Goal: Information Seeking & Learning: Learn about a topic

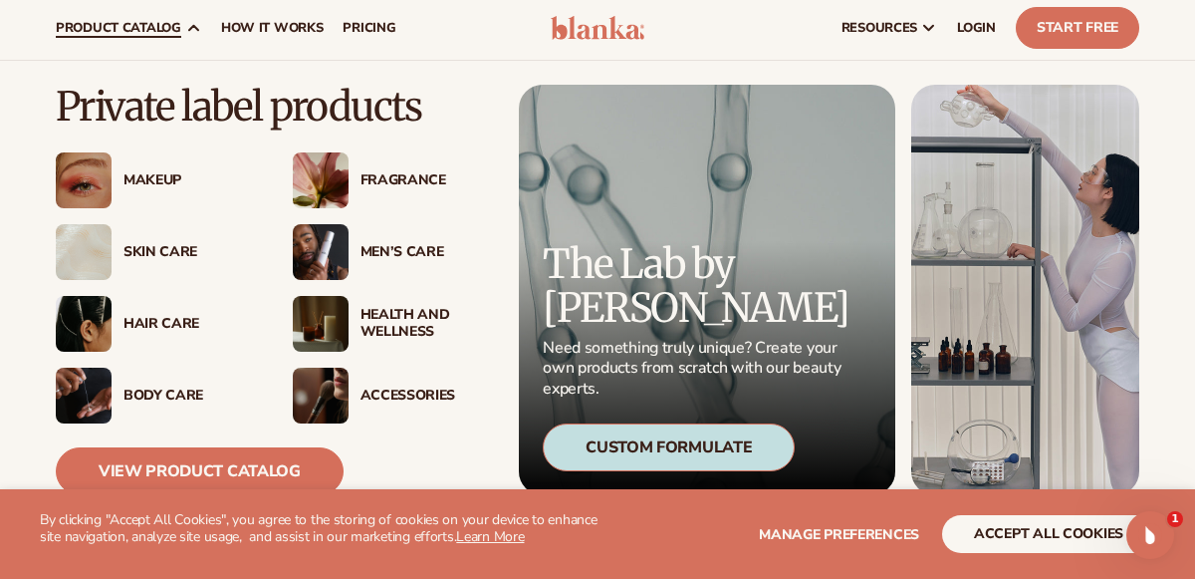
scroll to position [45, 0]
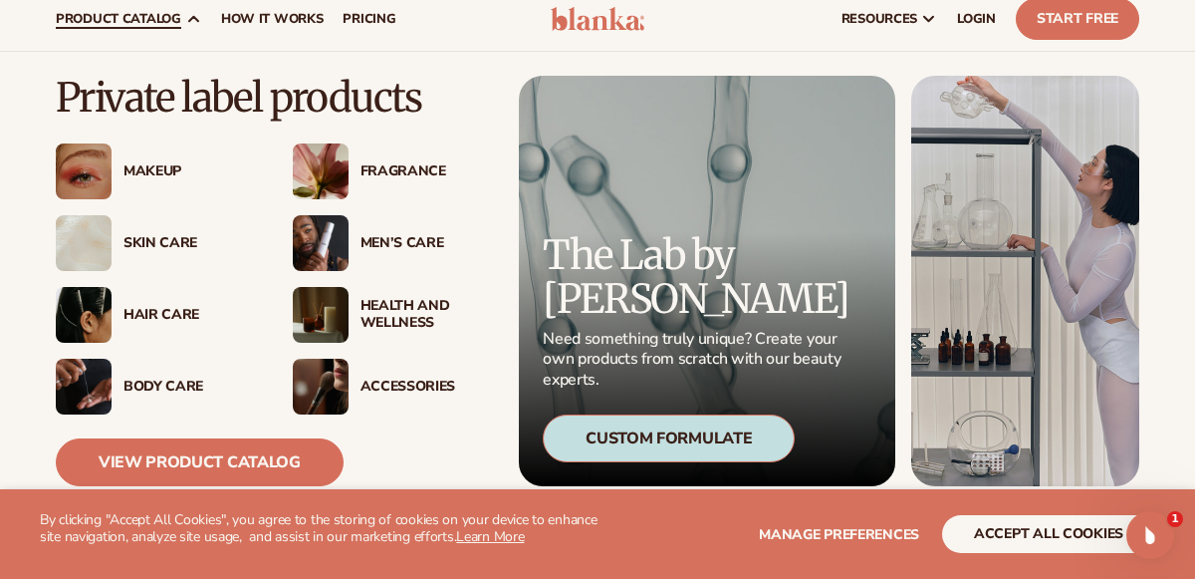
click at [390, 302] on div "Health And Wellness" at bounding box center [425, 315] width 129 height 34
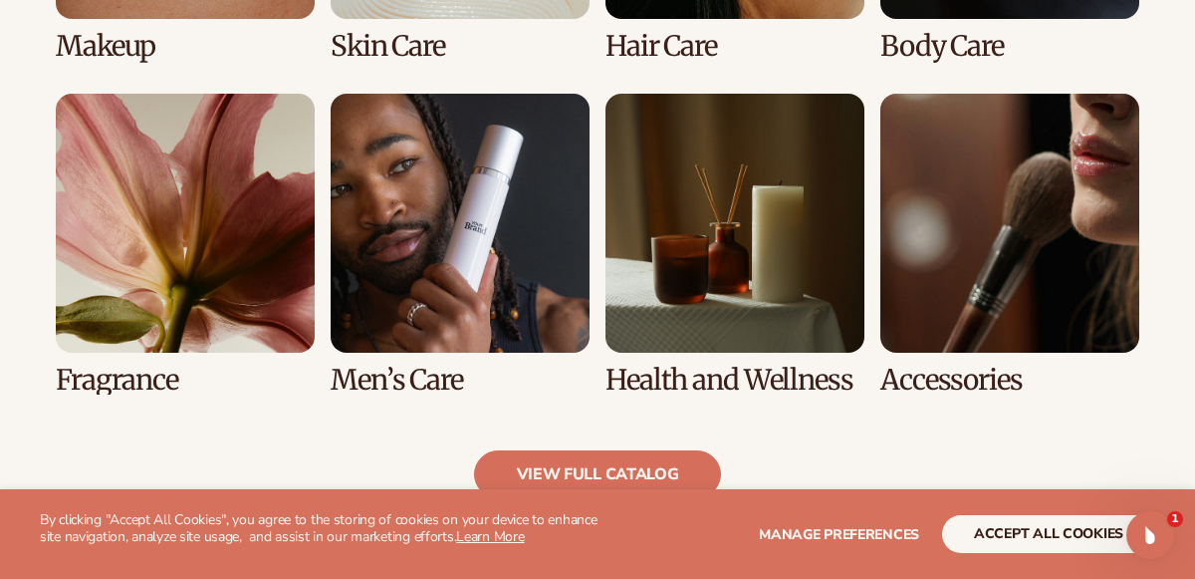
click at [143, 232] on link "5 / 8" at bounding box center [185, 245] width 259 height 302
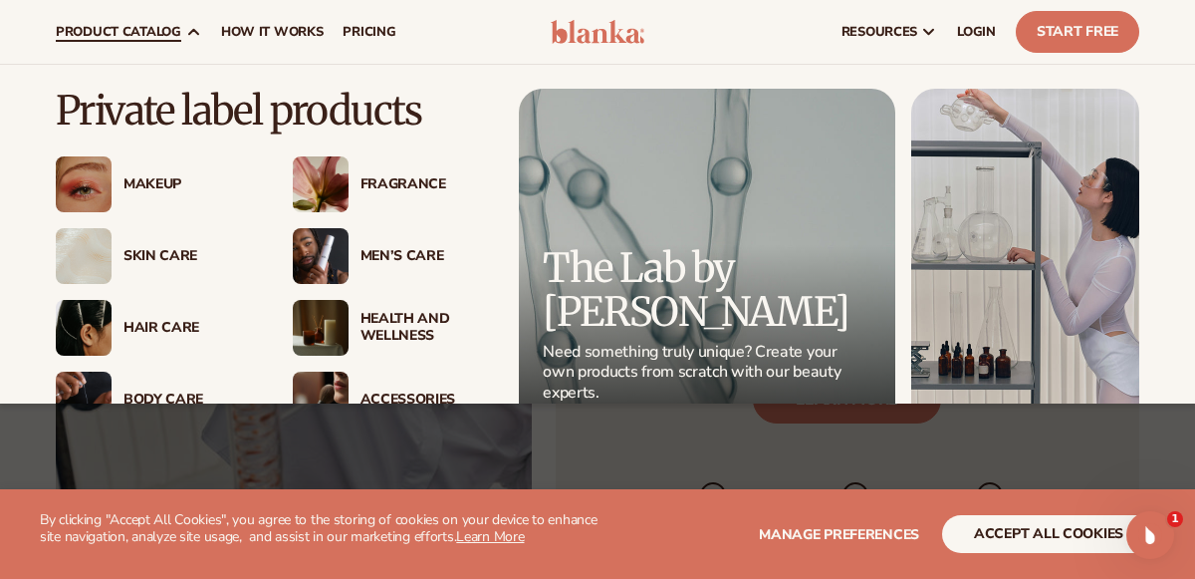
scroll to position [2282, 0]
click at [404, 182] on div "Fragrance" at bounding box center [425, 184] width 129 height 17
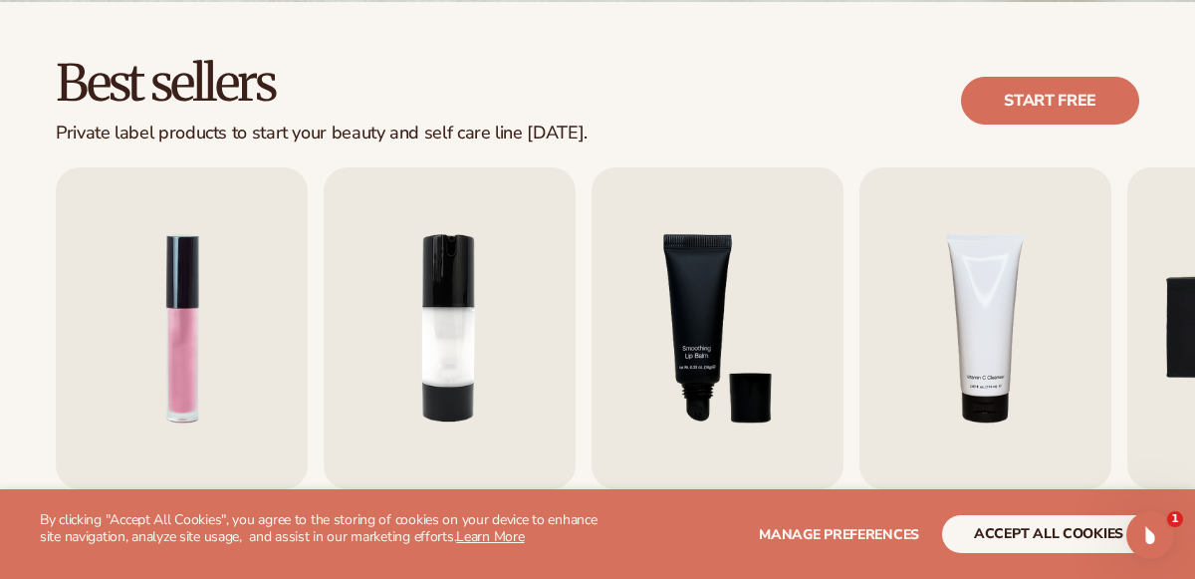
scroll to position [539, 0]
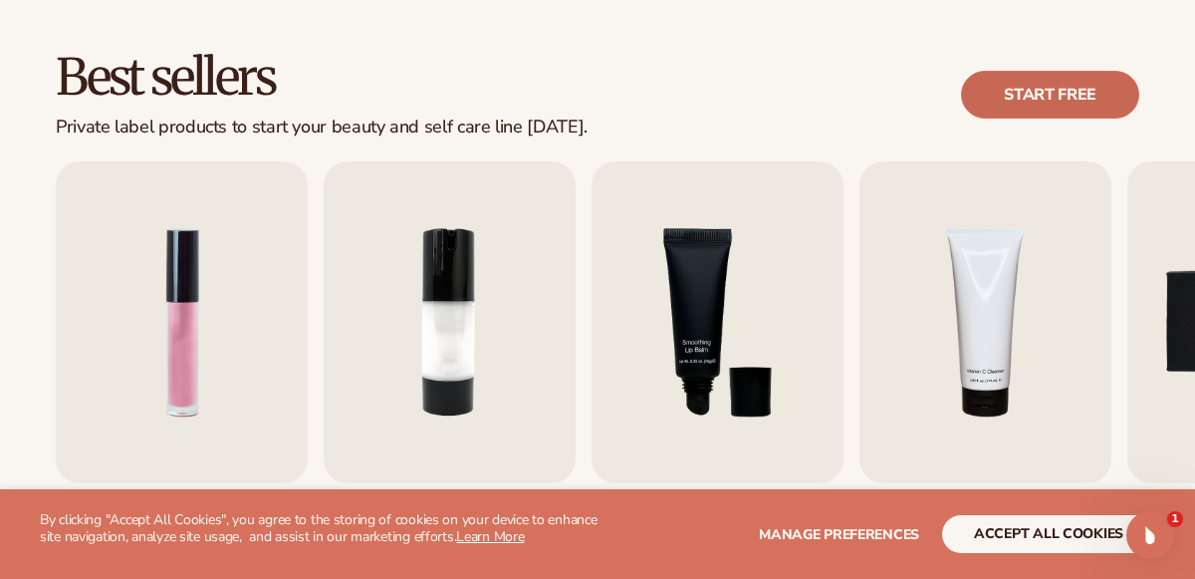
click at [1023, 97] on link "Start free" at bounding box center [1050, 95] width 178 height 48
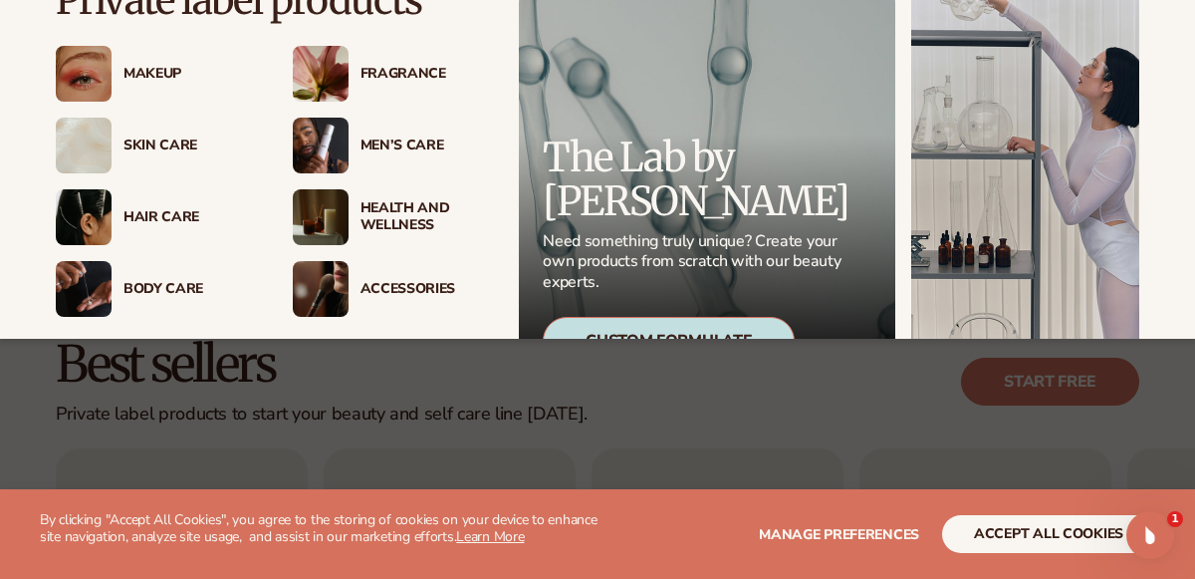
scroll to position [150, 0]
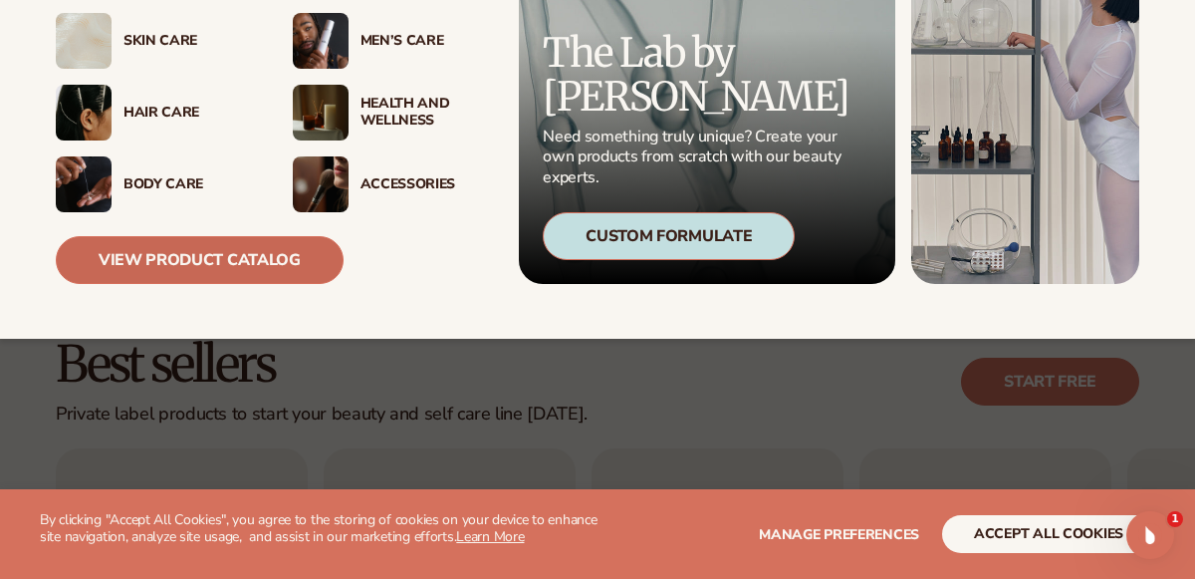
click at [245, 251] on link "View Product Catalog" at bounding box center [200, 260] width 288 height 48
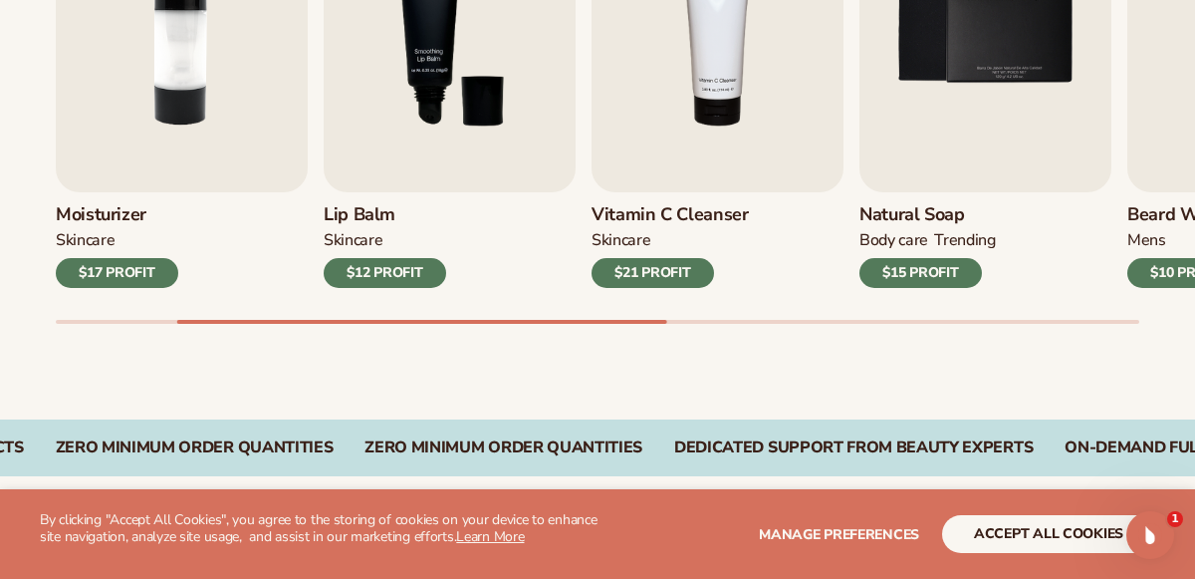
scroll to position [843, 0]
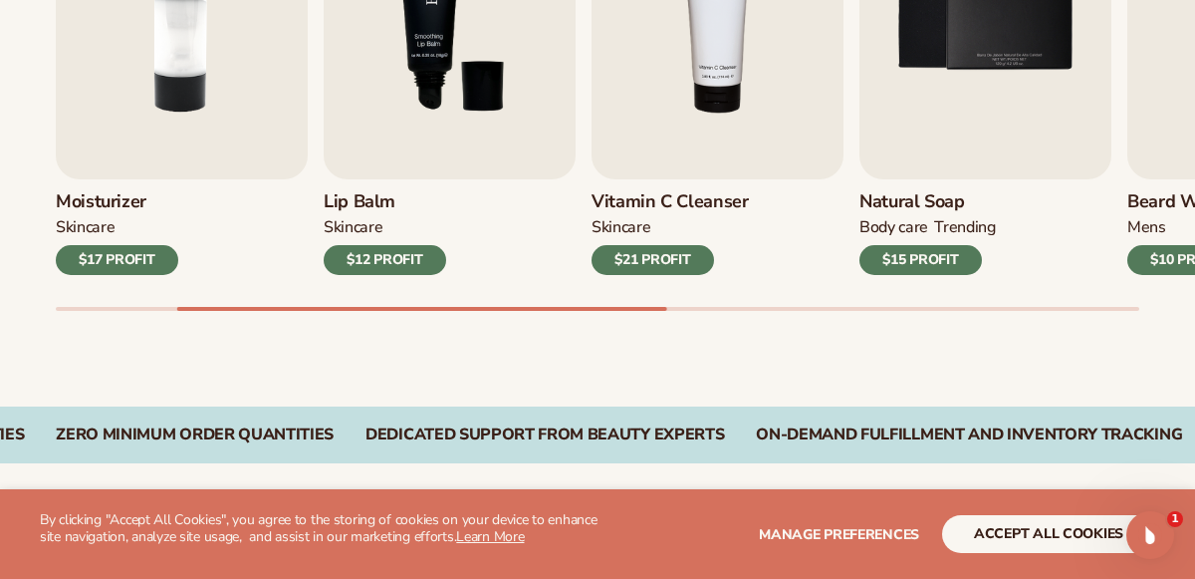
click at [412, 123] on img "3 / 9" at bounding box center [450, 19] width 252 height 322
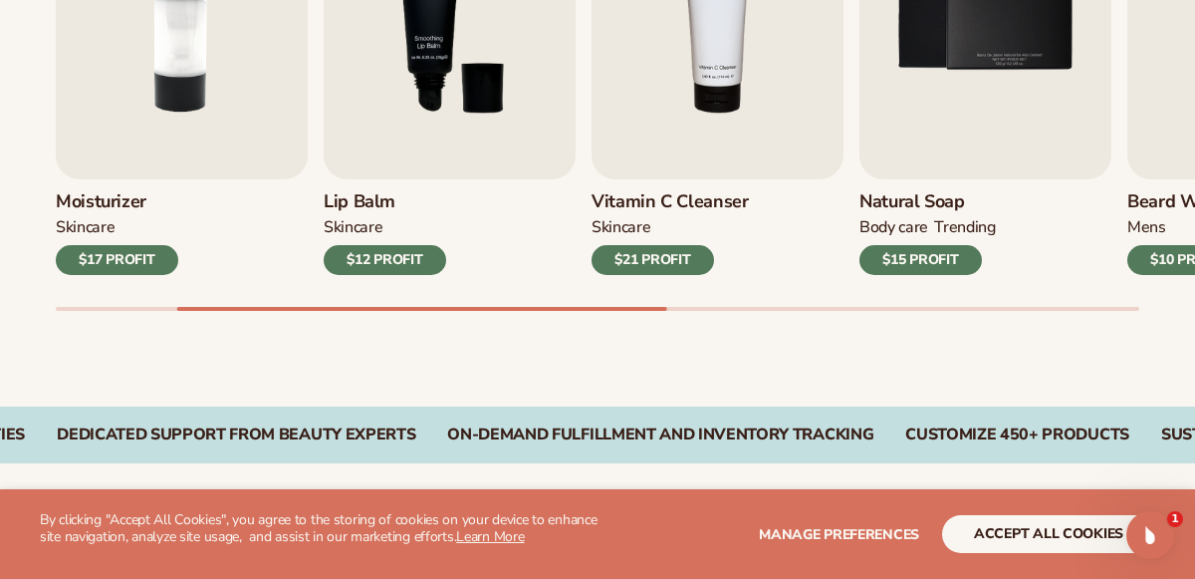
click at [385, 259] on div "$12 PROFIT" at bounding box center [385, 260] width 123 height 30
click at [431, 130] on img "3 / 9" at bounding box center [450, 19] width 252 height 322
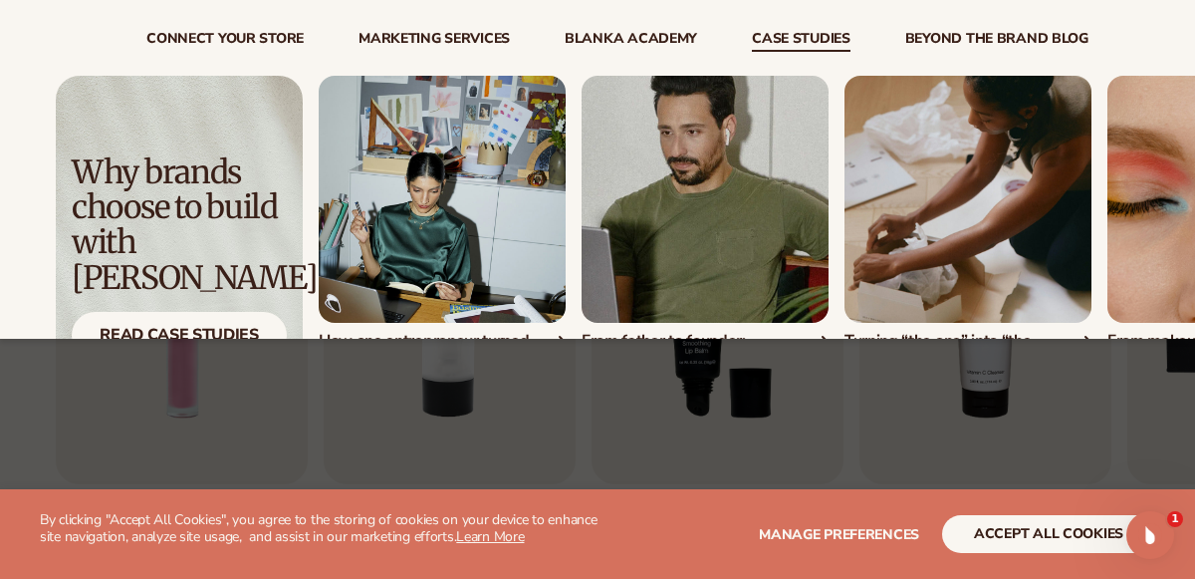
scroll to position [548, 0]
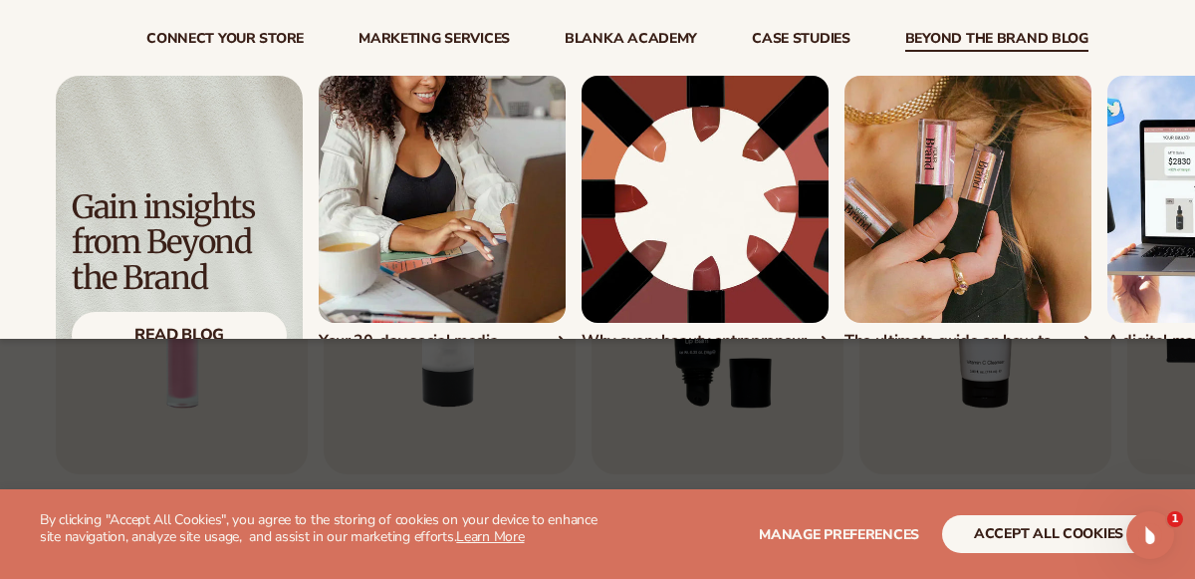
click at [963, 35] on link "beyond the brand blog" at bounding box center [996, 42] width 183 height 20
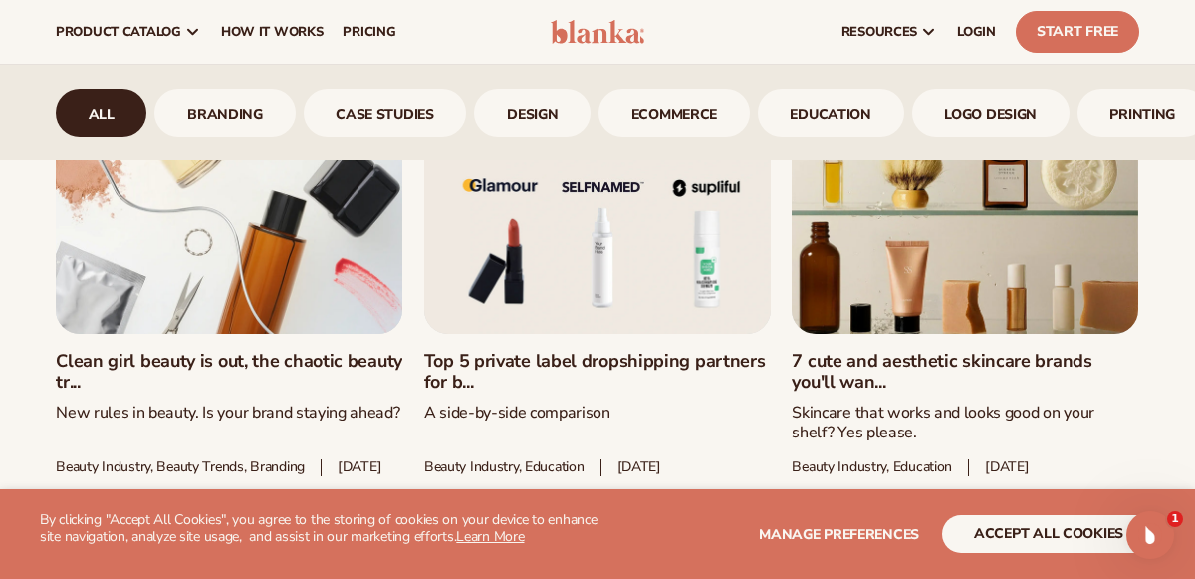
scroll to position [3163, 0]
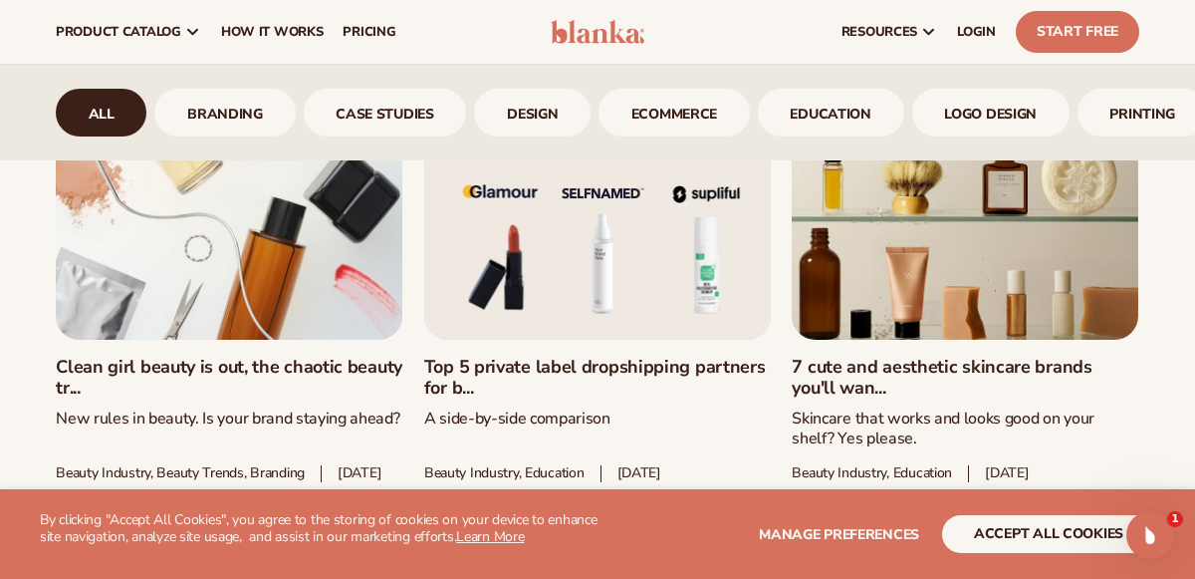
click at [596, 357] on link "Top 5 private label dropshipping partners for b..." at bounding box center [597, 378] width 347 height 43
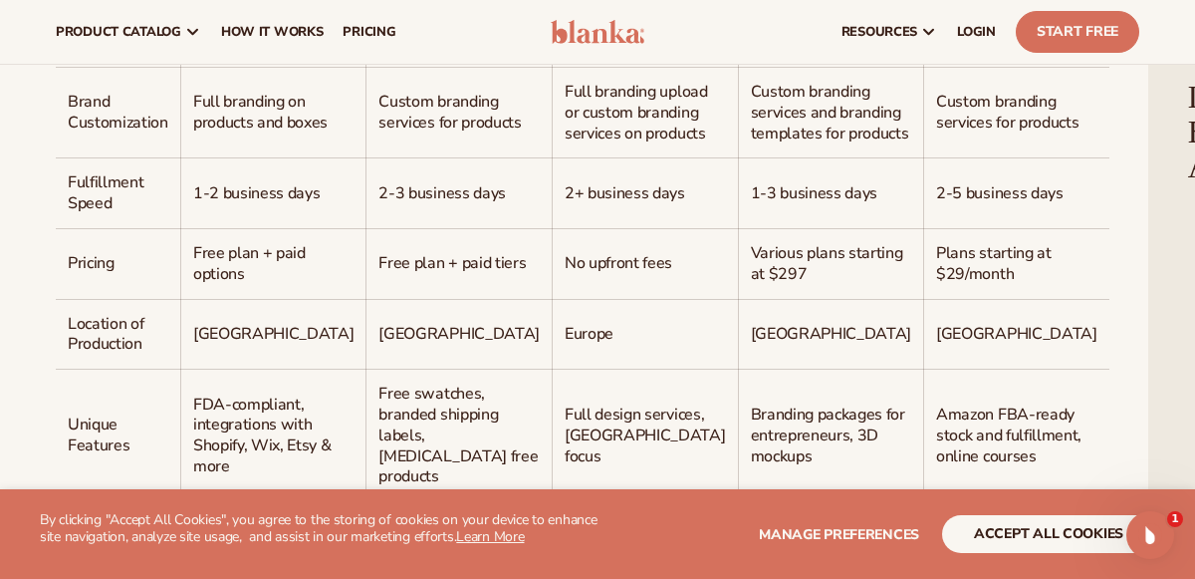
scroll to position [1836, 0]
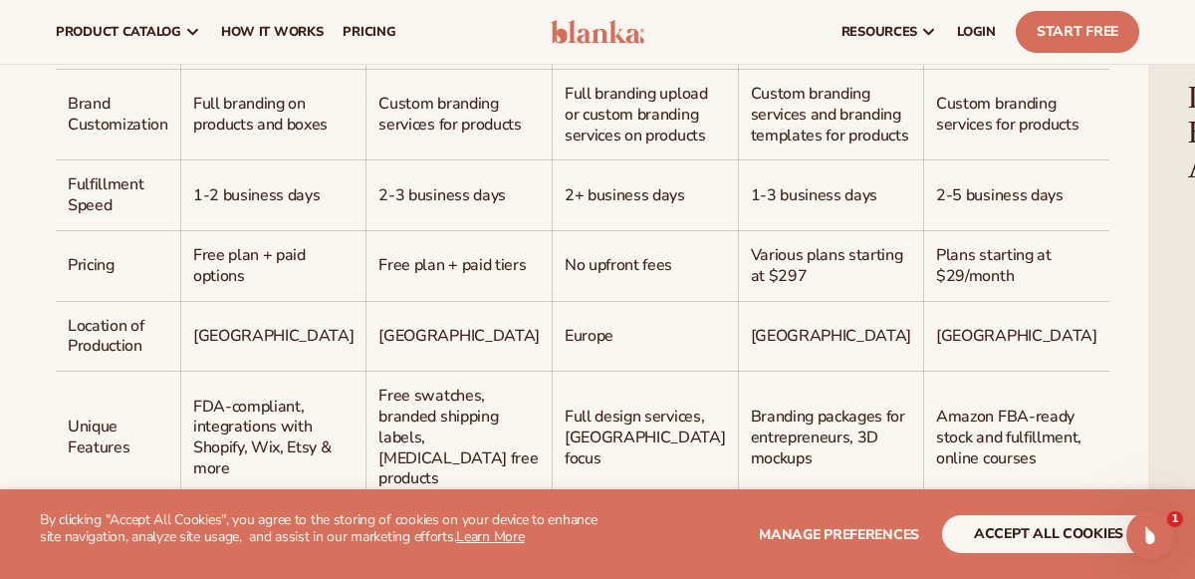
drag, startPoint x: 374, startPoint y: 91, endPoint x: 263, endPoint y: 91, distance: 110.6
drag, startPoint x: 380, startPoint y: 91, endPoint x: 301, endPoint y: 95, distance: 78.8
